Goal: Obtain resource: Obtain resource

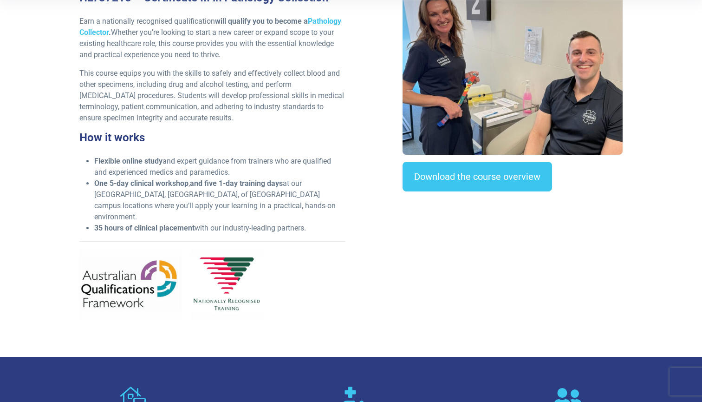
scroll to position [322, 0]
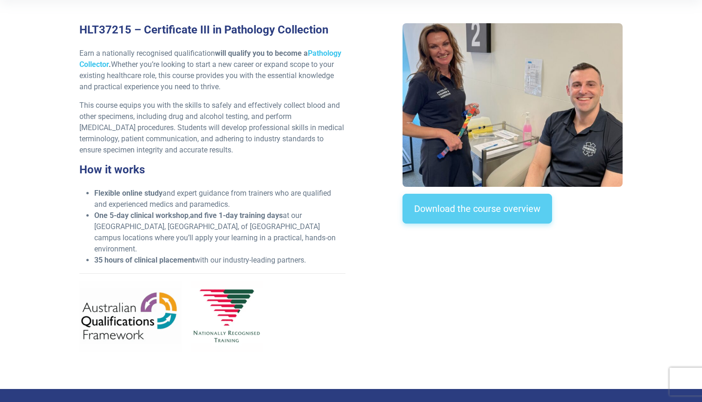
click at [505, 207] on link "Download the course overview" at bounding box center [478, 209] width 150 height 30
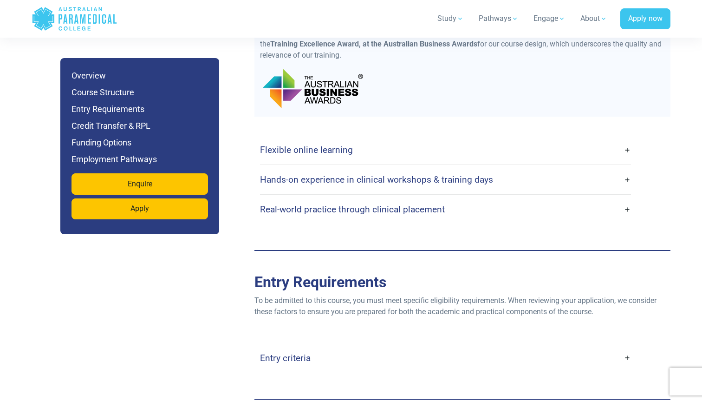
scroll to position [2055, 0]
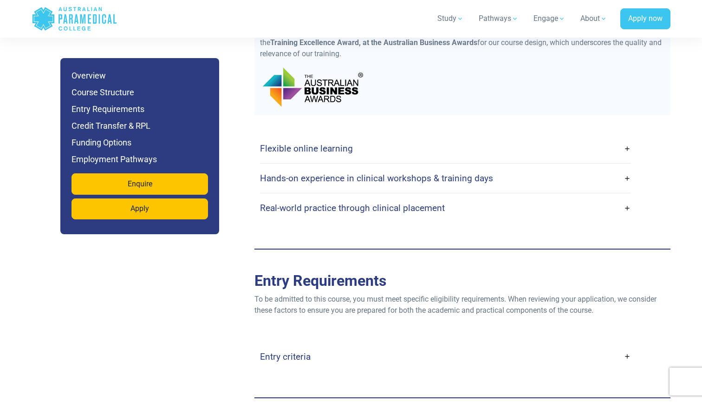
click at [629, 137] on link "Flexible online learning" at bounding box center [445, 148] width 371 height 22
click at [628, 137] on link "Flexible online learning" at bounding box center [445, 148] width 371 height 22
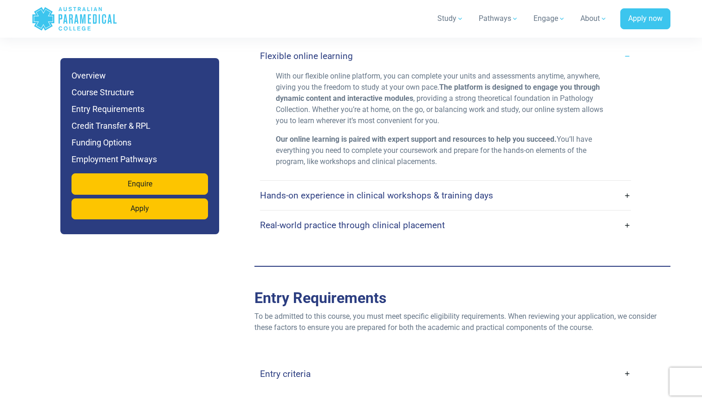
scroll to position [2153, 0]
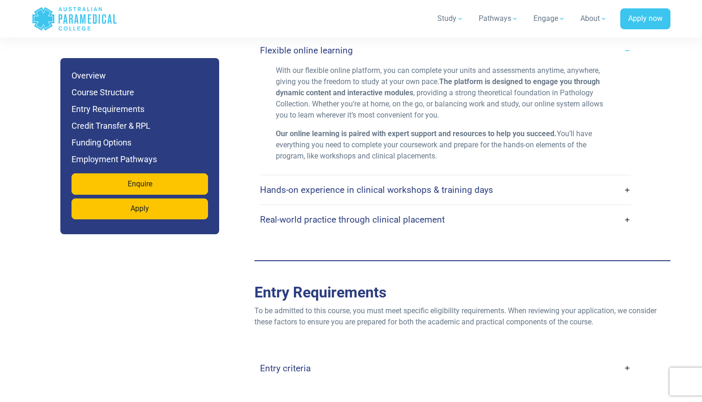
click at [620, 179] on link "Hands-on experience in clinical workshops & training days" at bounding box center [445, 190] width 371 height 22
click at [627, 179] on link "Hands-on experience in clinical workshops & training days" at bounding box center [445, 190] width 371 height 22
click at [532, 179] on link "Hands-on experience in clinical workshops & training days" at bounding box center [445, 190] width 371 height 22
click at [471, 184] on h4 "Hands-on experience in clinical workshops & training days" at bounding box center [376, 189] width 233 height 11
click at [627, 179] on link "Hands-on experience in clinical workshops & training days" at bounding box center [445, 190] width 371 height 22
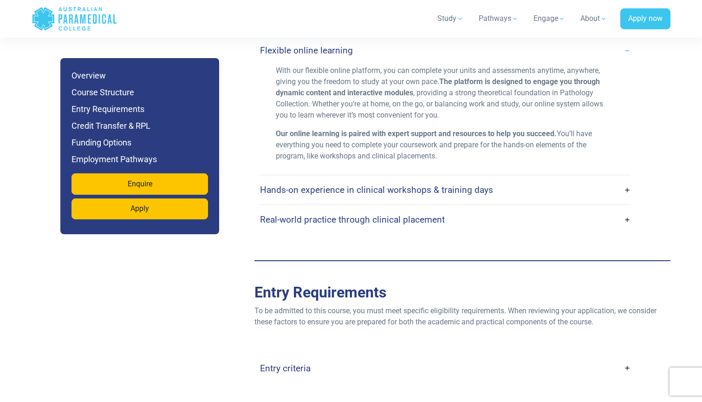
click at [627, 179] on link "Hands-on experience in clinical workshops & training days" at bounding box center [445, 190] width 371 height 22
click at [631, 179] on link "Hands-on experience in clinical workshops & training days" at bounding box center [445, 190] width 371 height 22
click at [413, 179] on link "Hands-on experience in clinical workshops & training days" at bounding box center [445, 190] width 371 height 22
click at [424, 184] on h4 "Hands-on experience in clinical workshops & training days" at bounding box center [376, 189] width 233 height 11
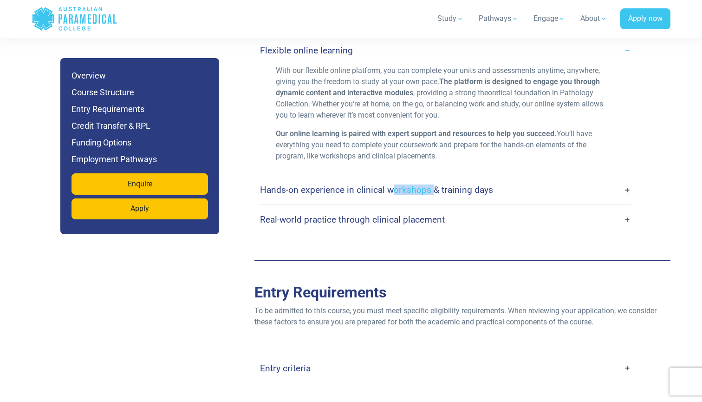
click at [424, 184] on h4 "Hands-on experience in clinical workshops & training days" at bounding box center [376, 189] width 233 height 11
click at [628, 209] on link "Real-world practice through clinical placement" at bounding box center [445, 220] width 371 height 22
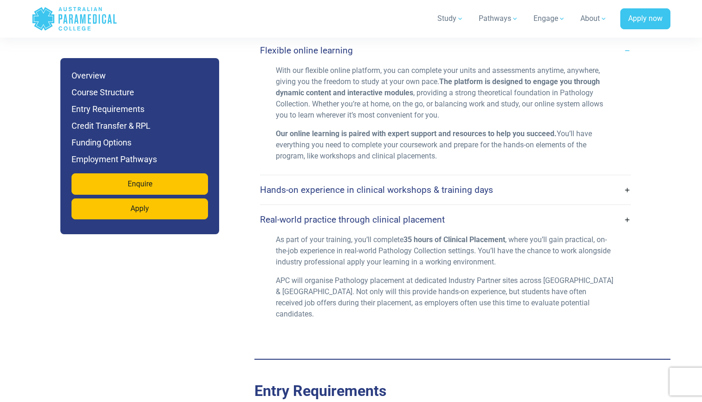
click at [626, 179] on link "Hands-on experience in clinical workshops & training days" at bounding box center [445, 190] width 371 height 22
click at [630, 179] on link "Hands-on experience in clinical workshops & training days" at bounding box center [445, 190] width 371 height 22
click at [621, 179] on link "Hands-on experience in clinical workshops & training days" at bounding box center [445, 190] width 371 height 22
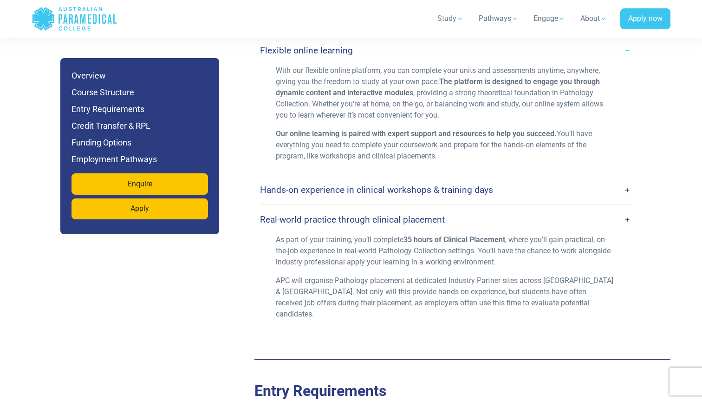
click at [631, 179] on link "Hands-on experience in clinical workshops & training days" at bounding box center [445, 190] width 371 height 22
click at [624, 179] on link "Hands-on experience in clinical workshops & training days" at bounding box center [445, 190] width 371 height 22
click at [628, 179] on link "Hands-on experience in clinical workshops & training days" at bounding box center [445, 190] width 371 height 22
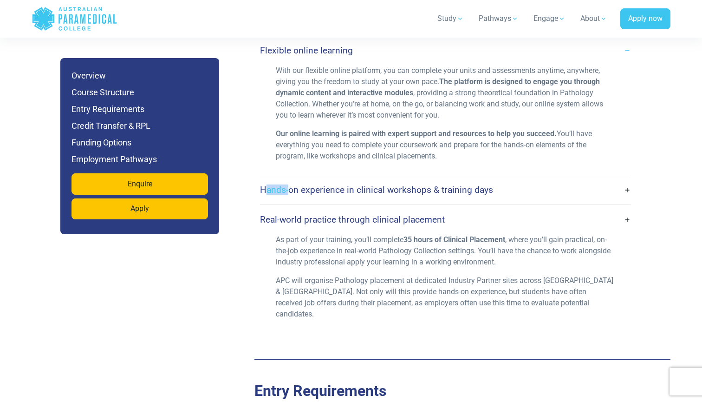
click at [628, 179] on link "Hands-on experience in clinical workshops & training days" at bounding box center [445, 190] width 371 height 22
click at [667, 201] on div "Flexible online learning With our flexible online platform, you can complete yo…" at bounding box center [463, 184] width 416 height 334
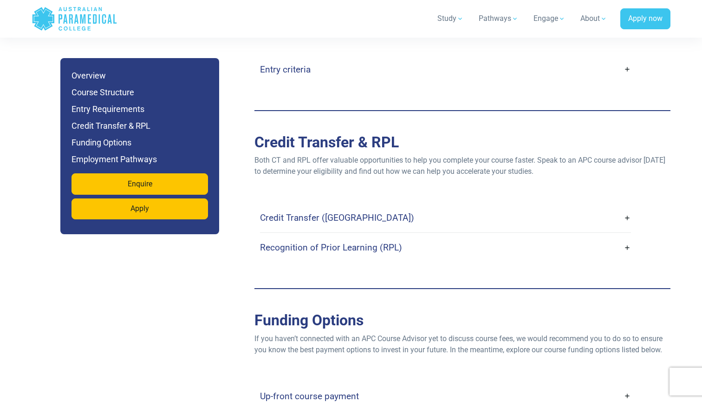
scroll to position [2578, 0]
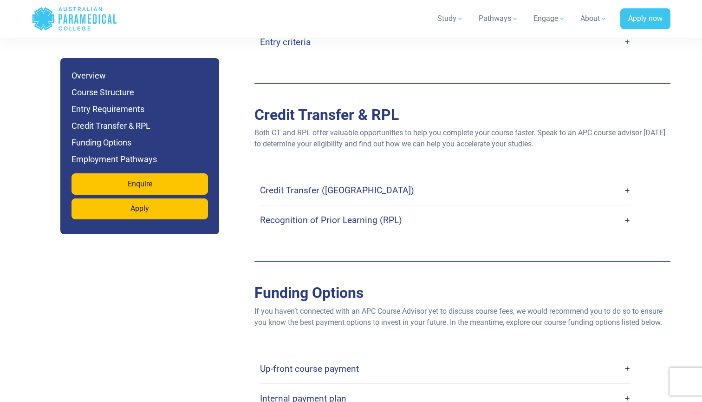
click at [627, 209] on link "Recognition of Prior Learning (RPL)" at bounding box center [445, 220] width 371 height 22
click at [626, 209] on link "Recognition of Prior Learning (RPL)" at bounding box center [445, 220] width 371 height 22
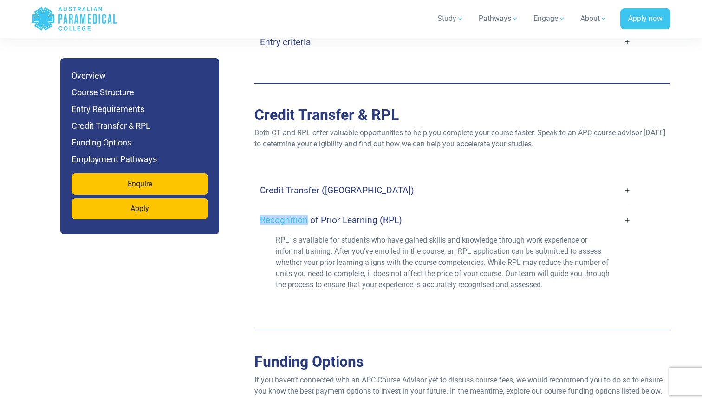
click at [626, 209] on link "Recognition of Prior Learning (RPL)" at bounding box center [445, 220] width 371 height 22
click at [628, 179] on link "Credit Transfer ([GEOGRAPHIC_DATA])" at bounding box center [445, 190] width 371 height 22
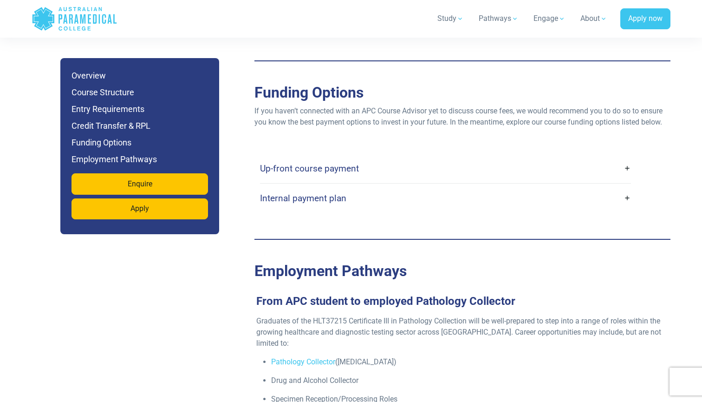
scroll to position [2905, 0]
click at [627, 157] on link "Up-front course payment" at bounding box center [445, 168] width 371 height 22
click at [625, 157] on link "Up-front course payment" at bounding box center [445, 168] width 371 height 22
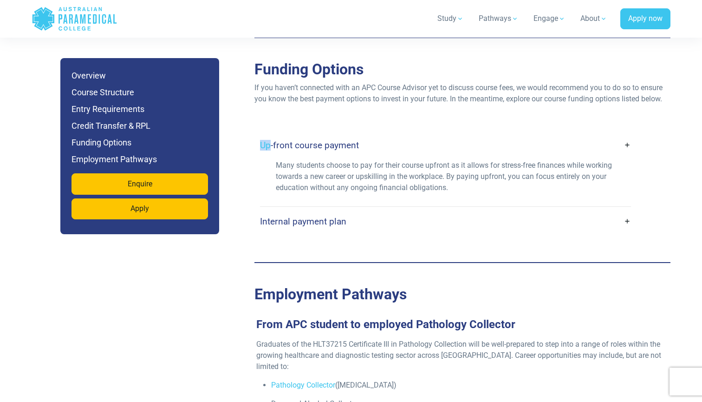
scroll to position [2932, 0]
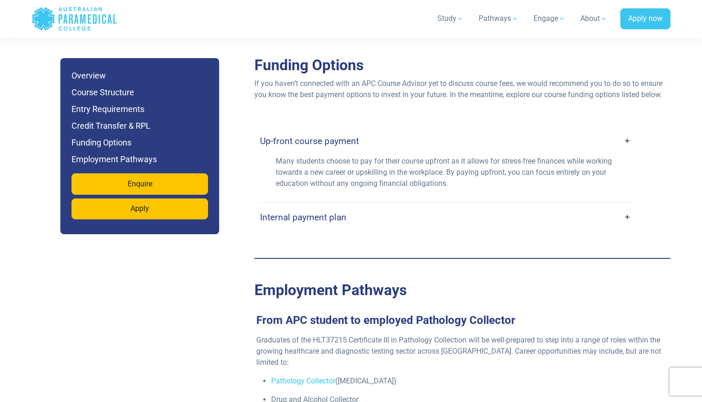
click at [626, 206] on link "Internal payment plan" at bounding box center [445, 217] width 371 height 22
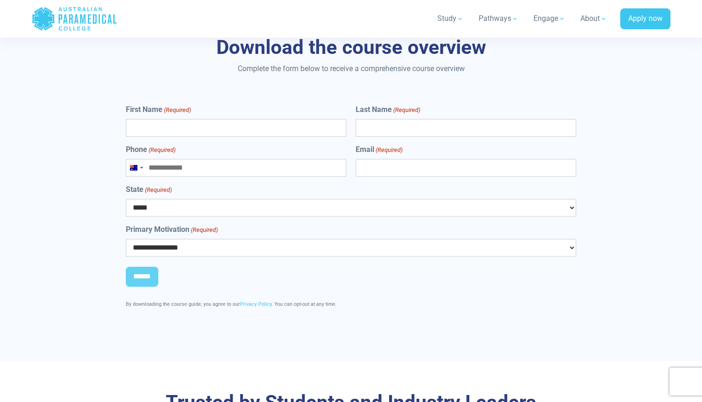
scroll to position [3877, 0]
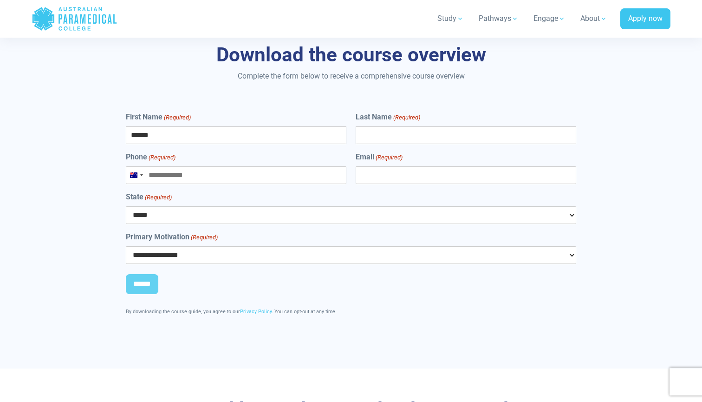
type input "******"
type input "********"
type input "**********"
select select "***"
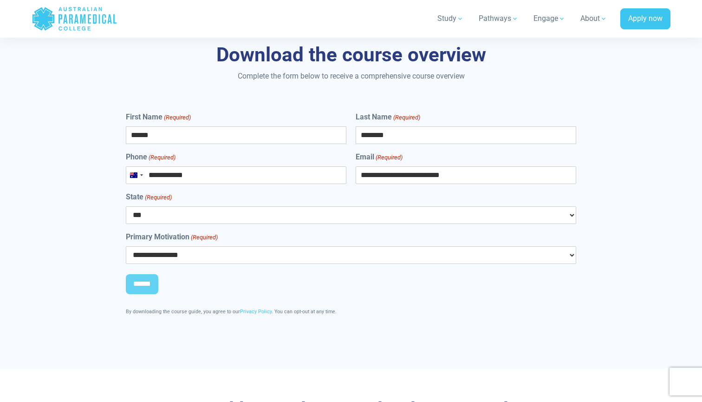
select select "**********"
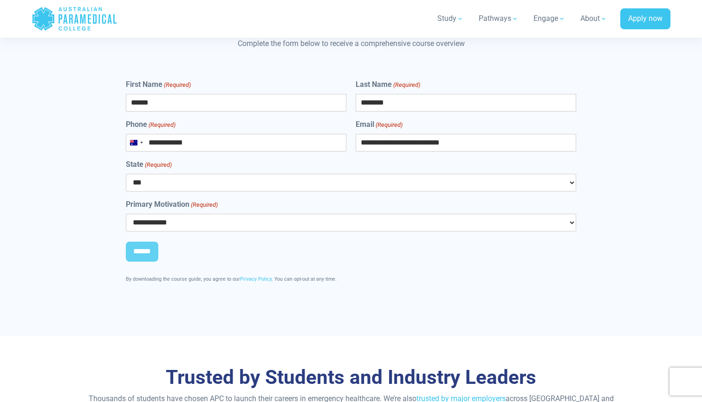
scroll to position [3911, 0]
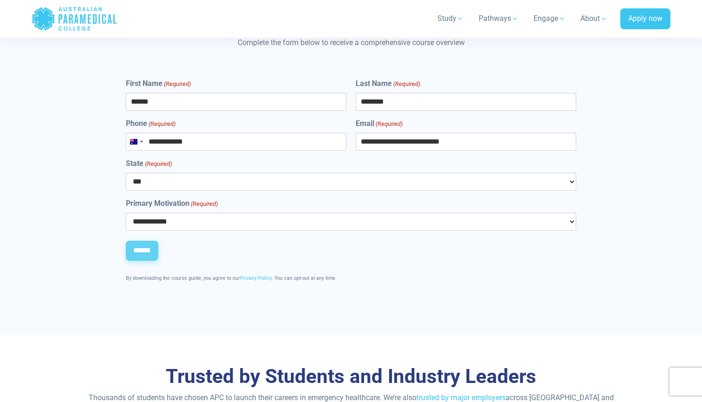
click at [146, 241] on input "******" at bounding box center [142, 251] width 33 height 20
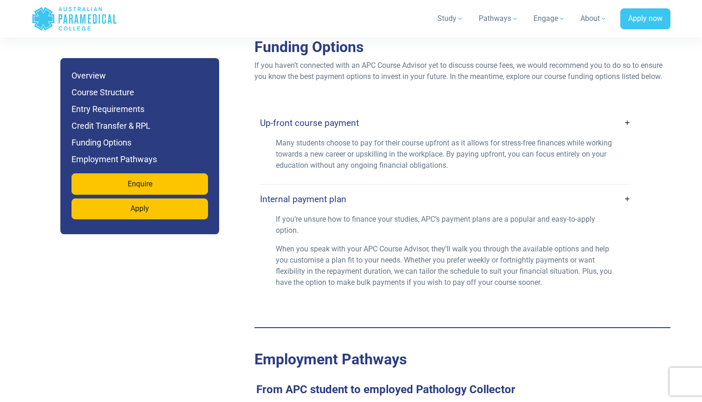
scroll to position [2897, 0]
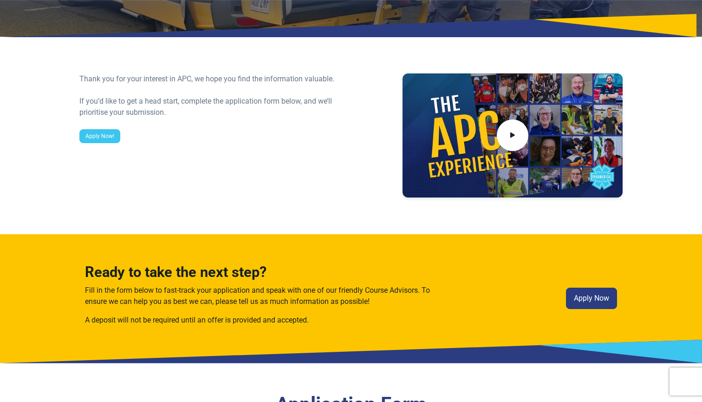
scroll to position [155, 0]
